Goal: Find contact information: Find contact information

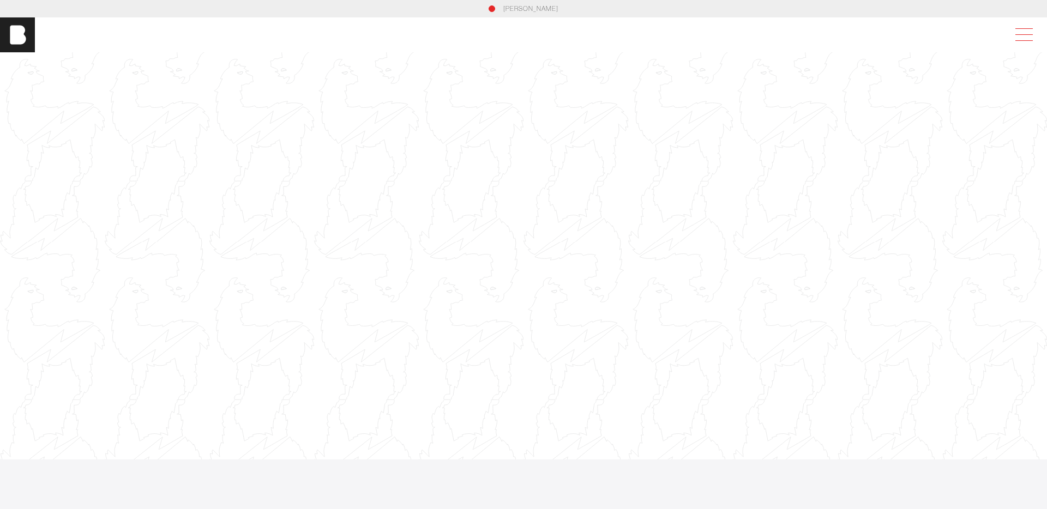
click at [1025, 35] on span at bounding box center [1022, 35] width 25 height 20
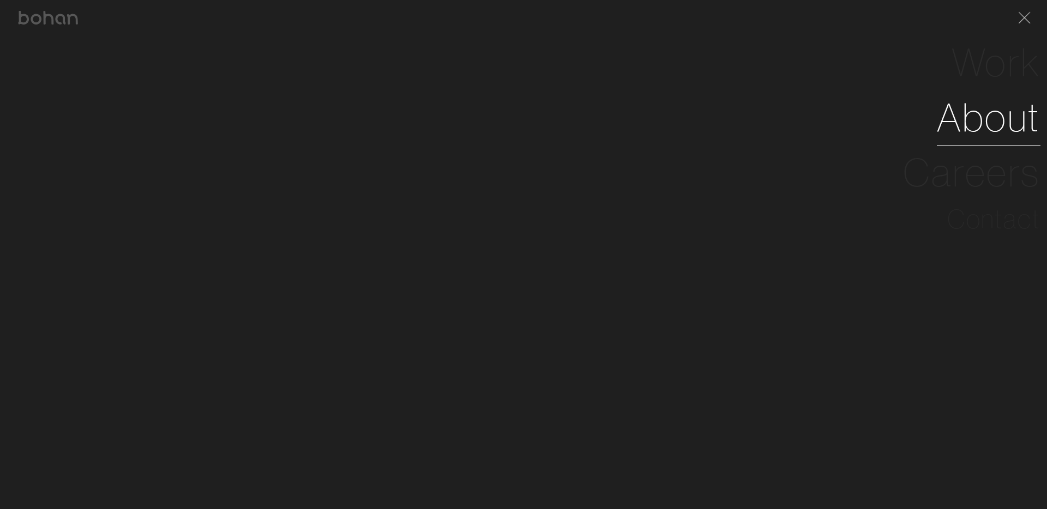
click at [983, 110] on link "About" at bounding box center [989, 117] width 104 height 55
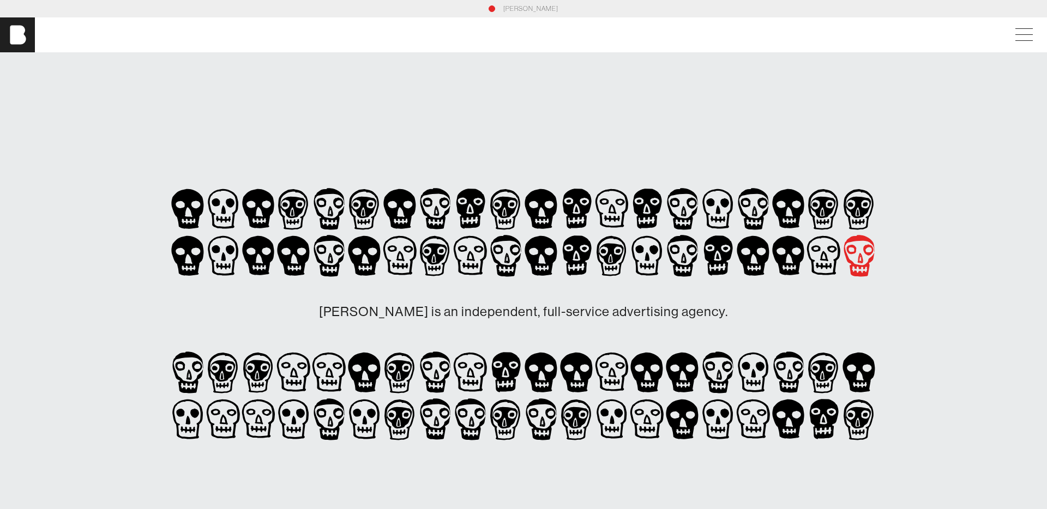
click at [347, 261] on icon at bounding box center [328, 255] width 35 height 47
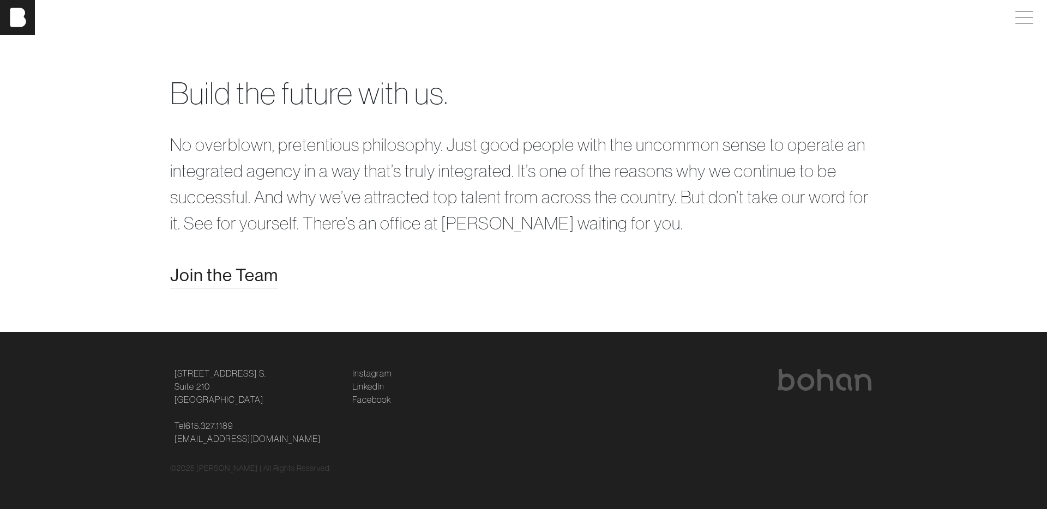
scroll to position [2307, 0]
click at [1021, 20] on span at bounding box center [1022, 18] width 25 height 20
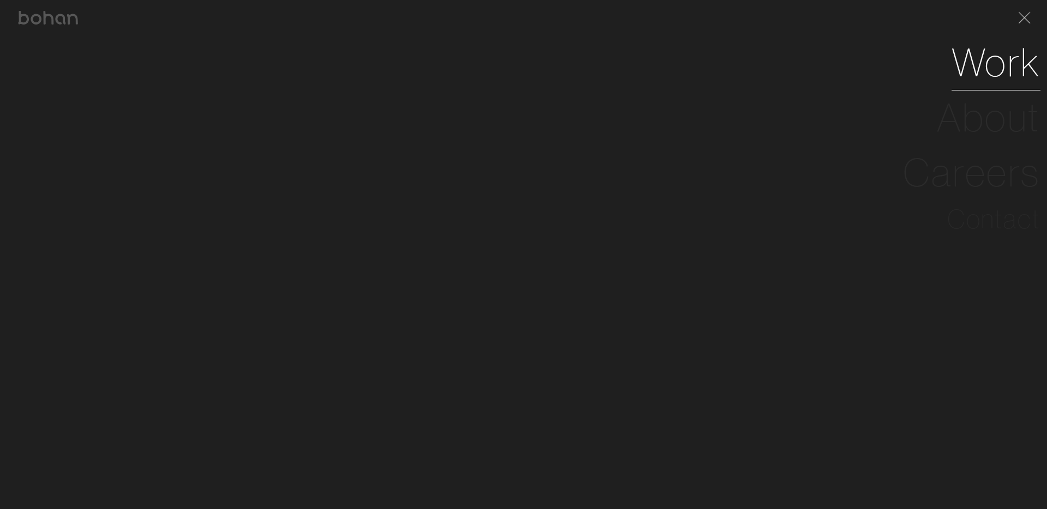
click at [983, 59] on link "Work" at bounding box center [996, 62] width 89 height 55
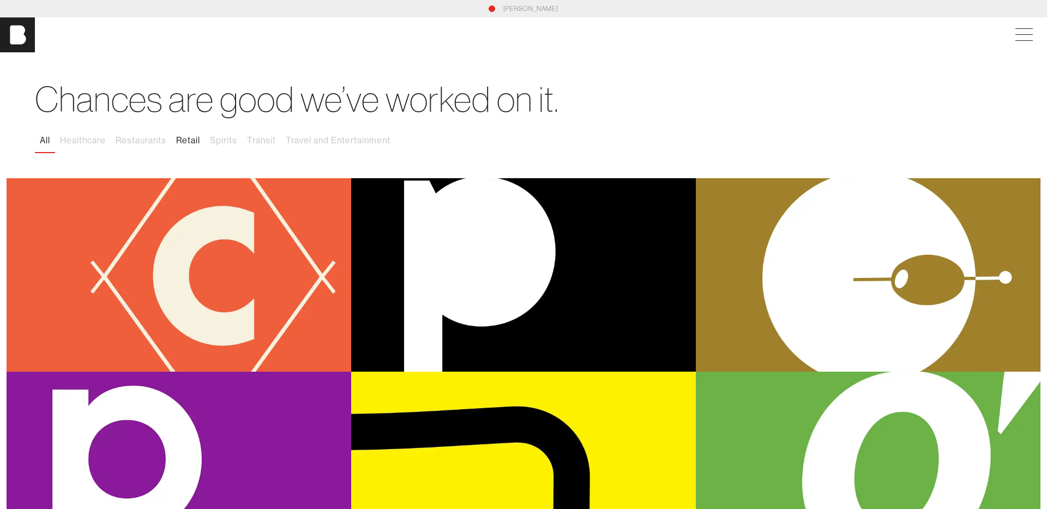
click at [193, 142] on button "Retail" at bounding box center [188, 140] width 34 height 23
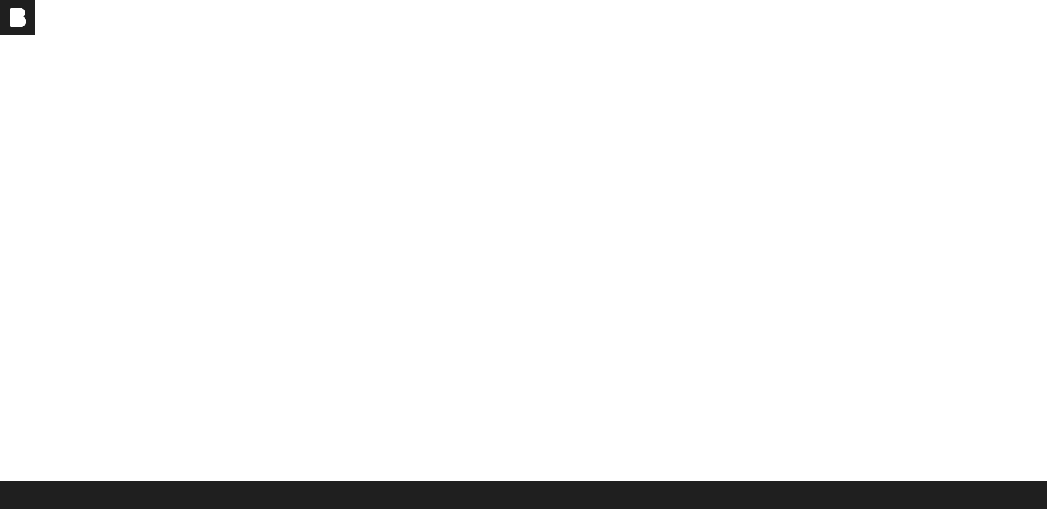
scroll to position [1036, 0]
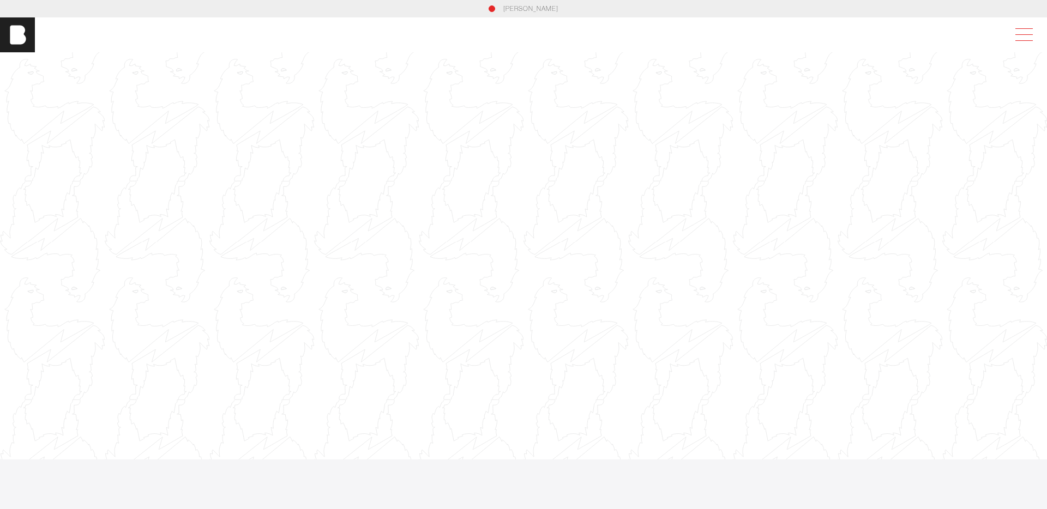
click at [1018, 32] on span at bounding box center [1022, 35] width 25 height 20
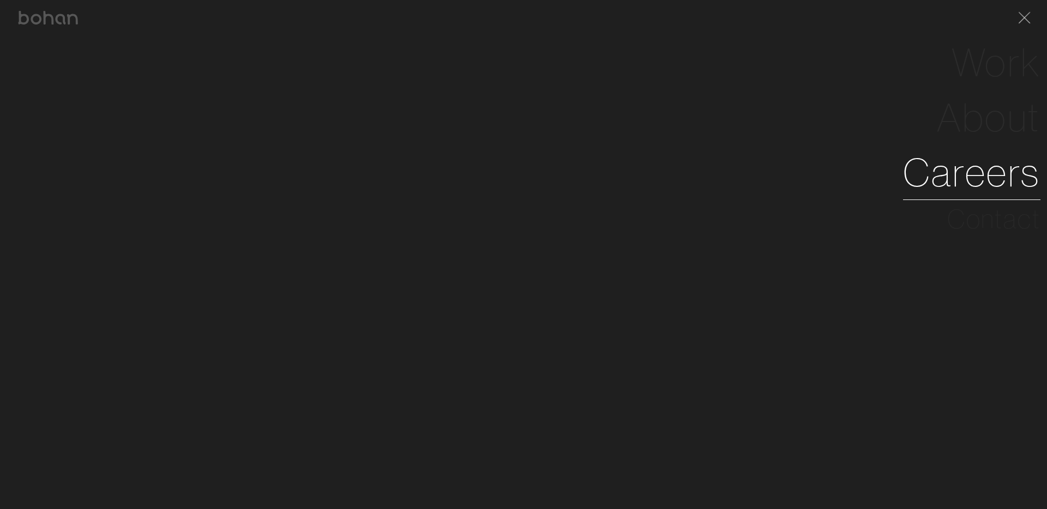
click at [983, 175] on link "Careers" at bounding box center [971, 172] width 137 height 55
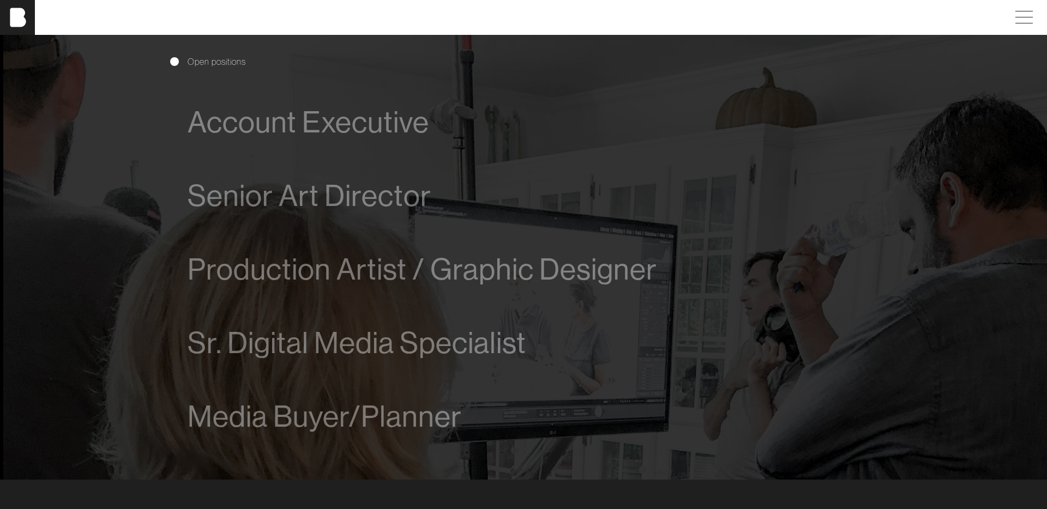
scroll to position [691, 0]
click at [327, 121] on span "Account Executive" at bounding box center [309, 123] width 242 height 33
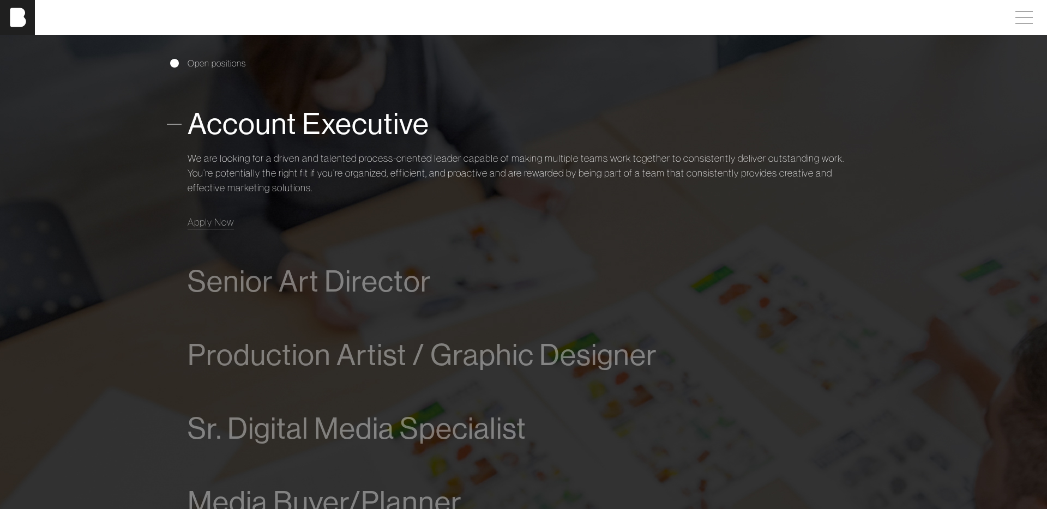
scroll to position [730, 0]
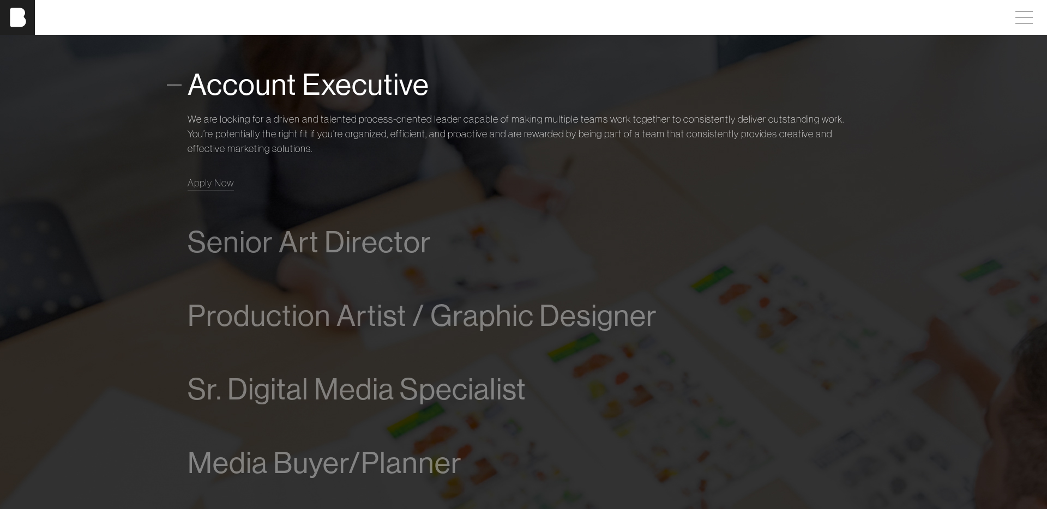
click at [168, 83] on span at bounding box center [174, 84] width 15 height 15
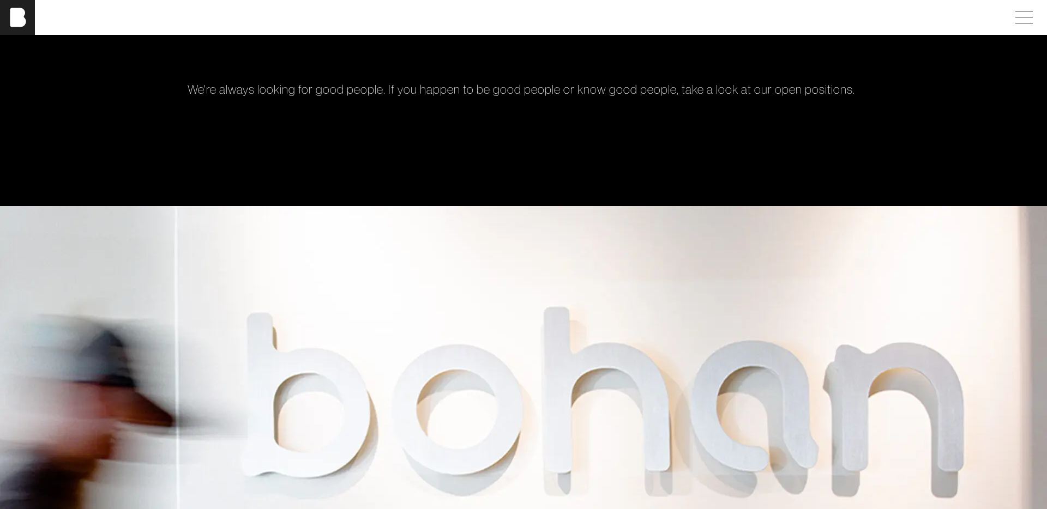
scroll to position [0, 0]
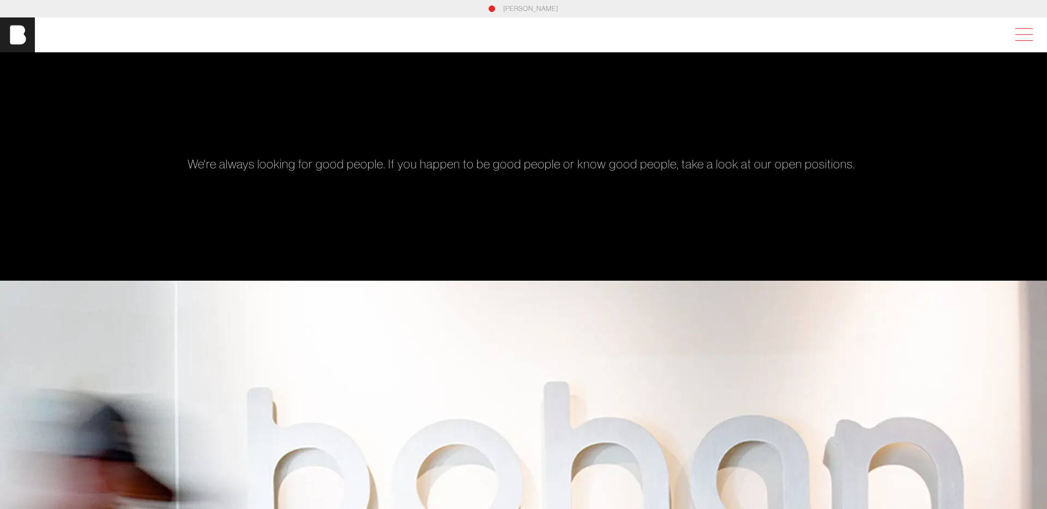
click at [1028, 38] on span at bounding box center [1022, 35] width 25 height 20
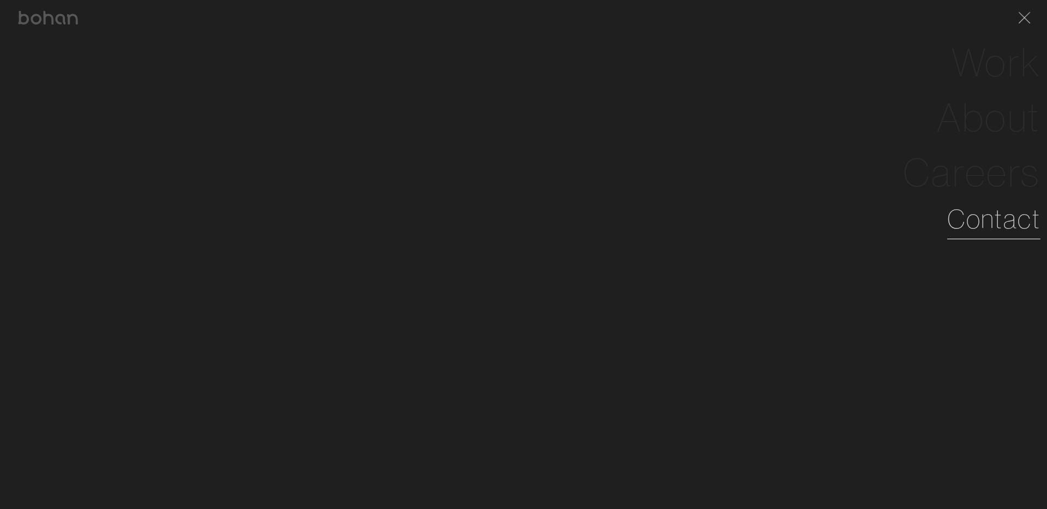
click at [1011, 227] on link "Contact" at bounding box center [993, 219] width 93 height 39
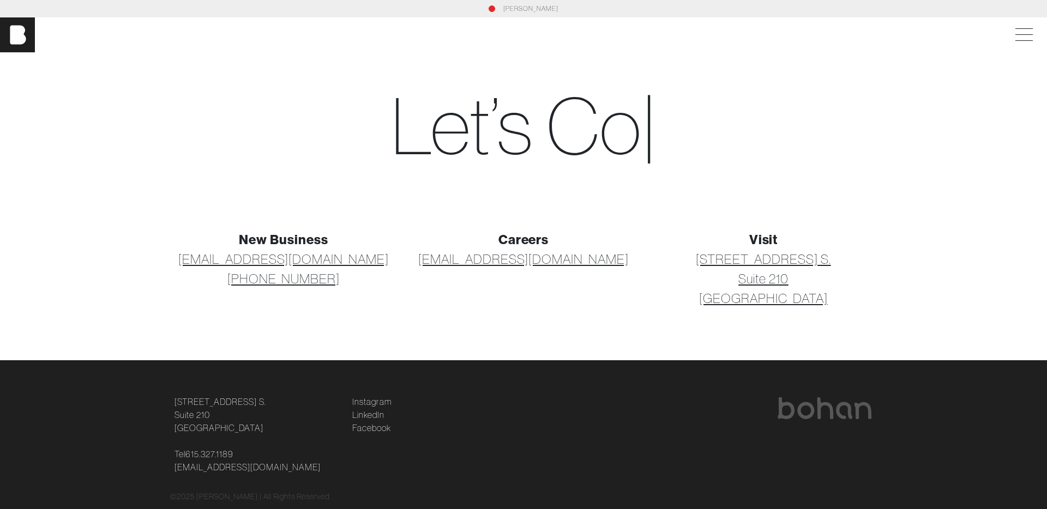
drag, startPoint x: 825, startPoint y: 301, endPoint x: 706, endPoint y: 276, distance: 121.0
click at [706, 276] on p "124 12th Ave. S. Suite 210 Nashville, TN 37203" at bounding box center [763, 278] width 227 height 59
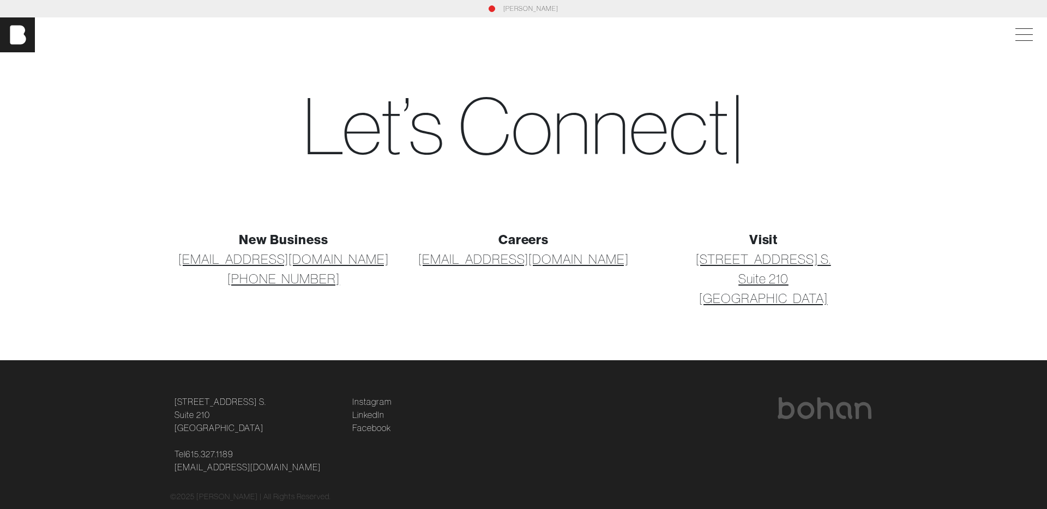
copy link "124 12th Ave. S. Suite 210 Nashville, TN 37203"
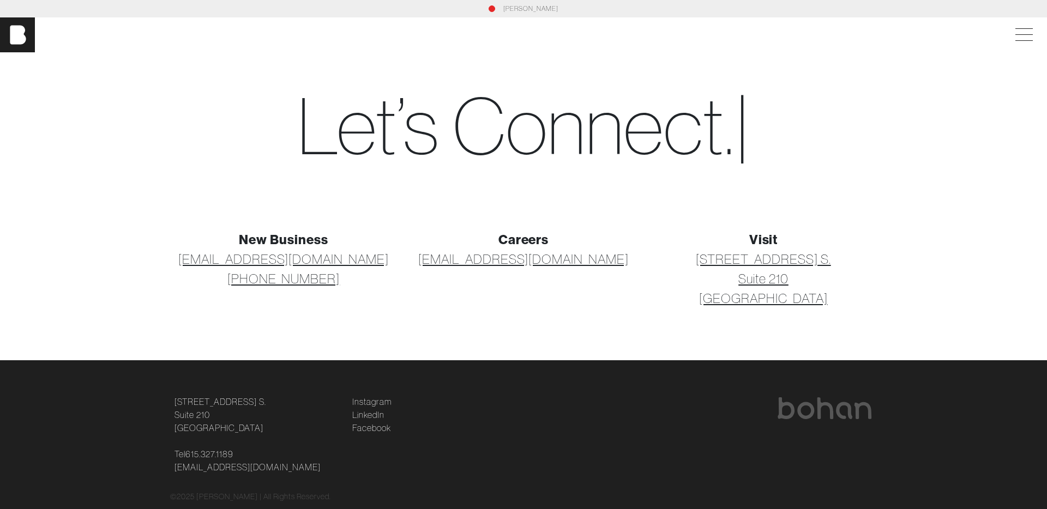
click at [932, 329] on section "New Business hello@bohanideas.com +1 615 327 1189 Careers careers@bohanideas.co…" at bounding box center [523, 281] width 1047 height 157
